Goal: Information Seeking & Learning: Learn about a topic

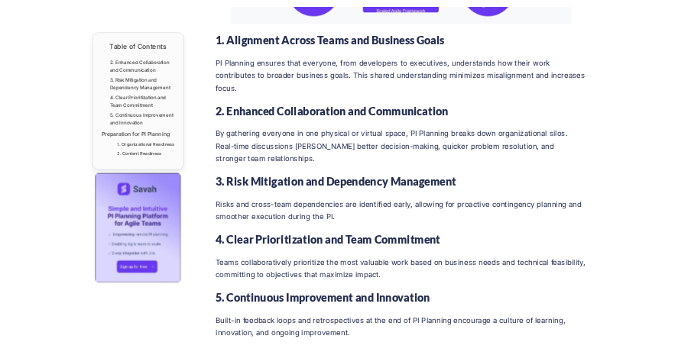
scroll to position [2522, 0]
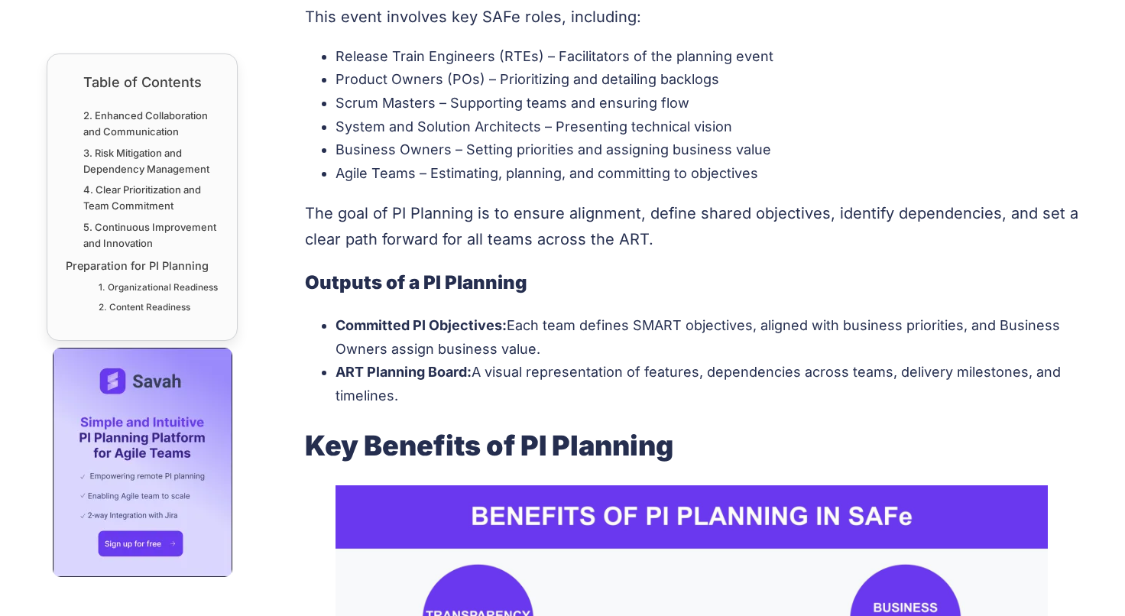
scroll to position [1681, 0]
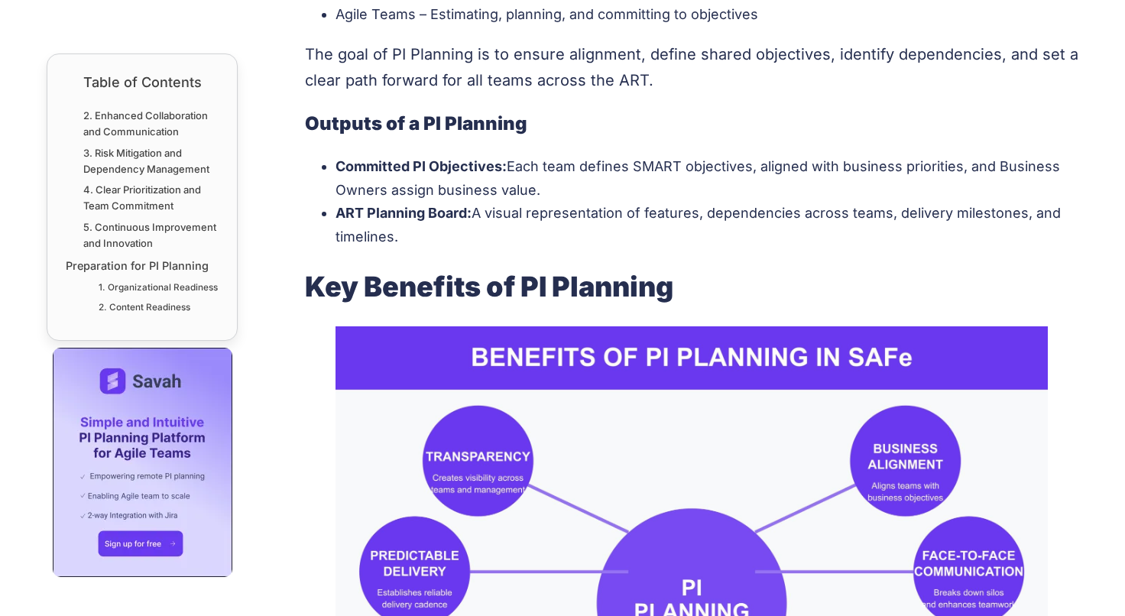
drag, startPoint x: 466, startPoint y: 298, endPoint x: 475, endPoint y: 303, distance: 10.0
drag, startPoint x: 475, startPoint y: 303, endPoint x: 371, endPoint y: 148, distance: 186.7
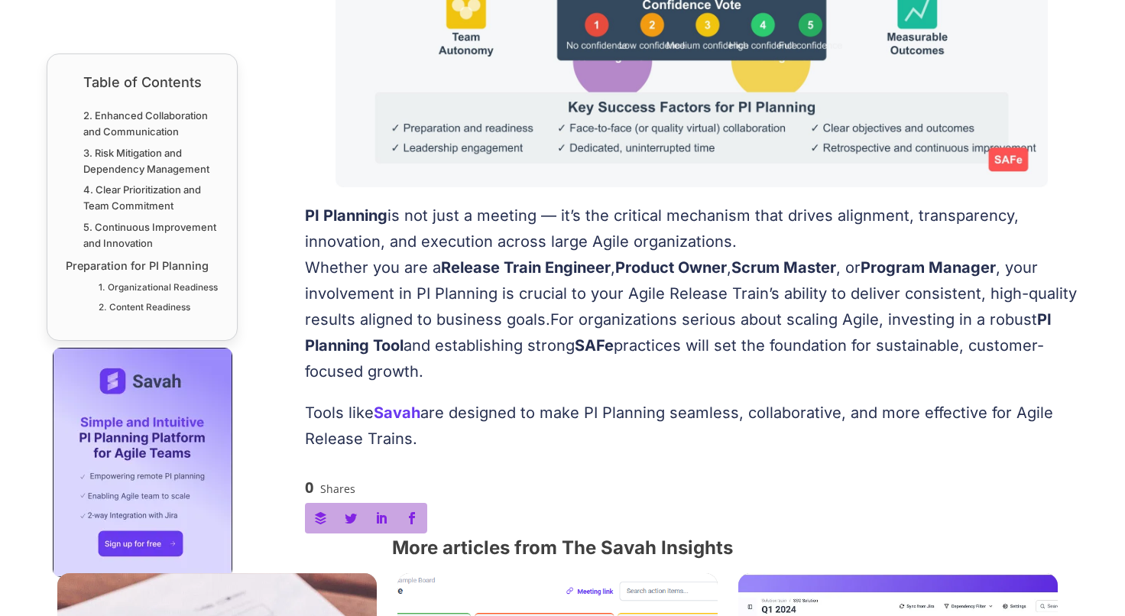
scroll to position [5298, 0]
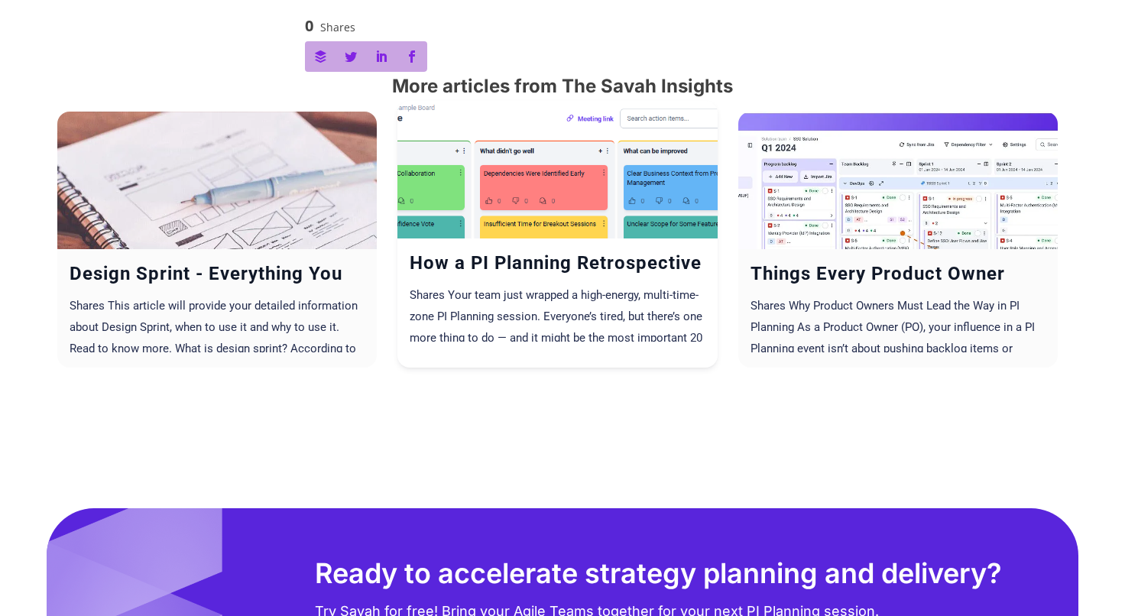
scroll to position [5884, 0]
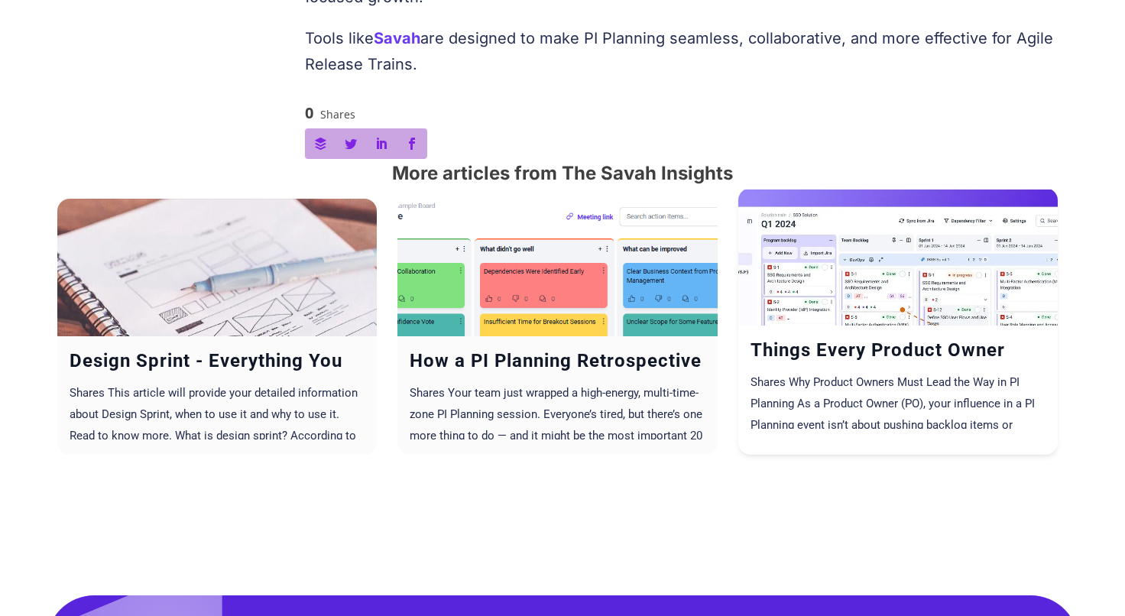
click at [788, 263] on div at bounding box center [898, 348] width 320 height 320
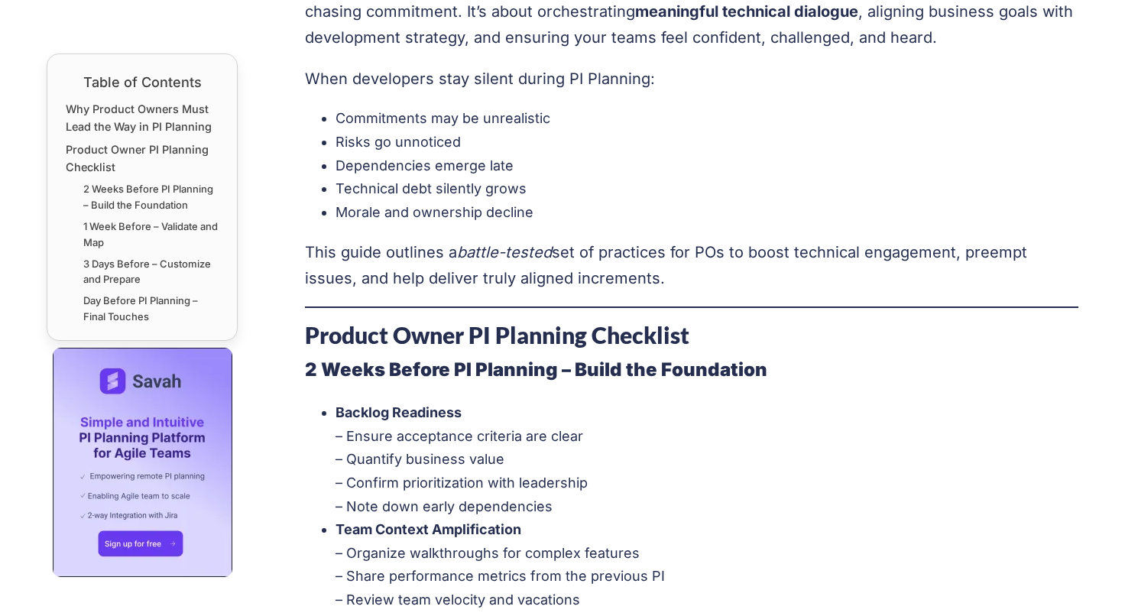
scroll to position [688, 0]
